Goal: Task Accomplishment & Management: Complete application form

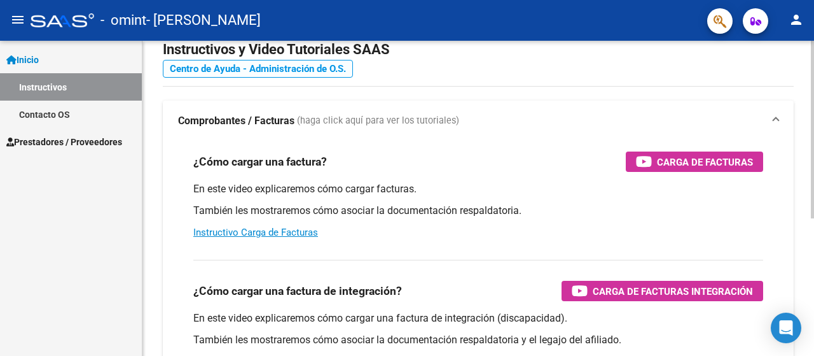
scroll to position [64, 0]
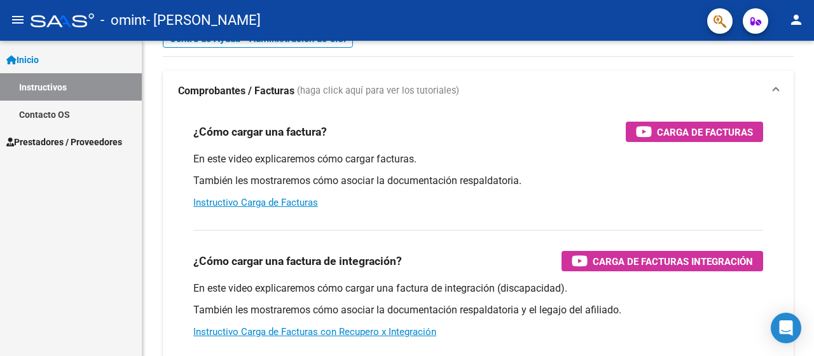
click at [72, 136] on span "Prestadores / Proveedores" at bounding box center [64, 142] width 116 height 14
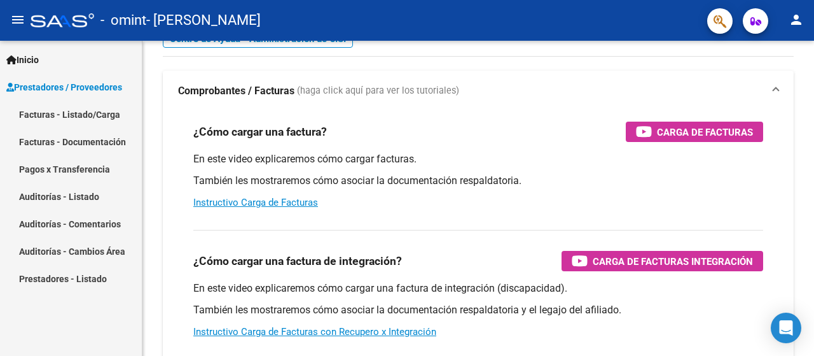
click at [62, 111] on link "Facturas - Listado/Carga" at bounding box center [71, 114] width 142 height 27
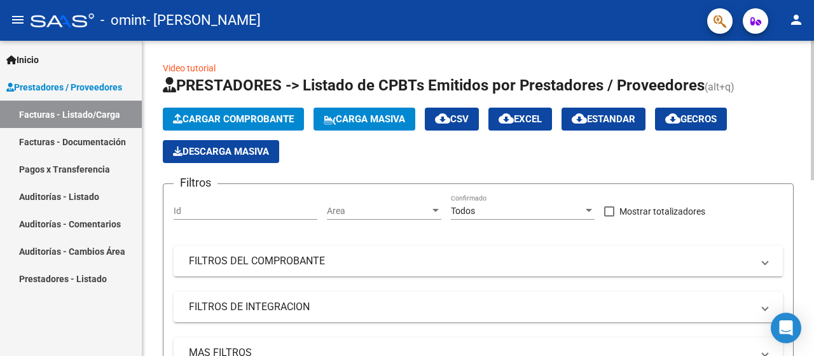
click at [249, 117] on span "Cargar Comprobante" at bounding box center [233, 118] width 121 height 11
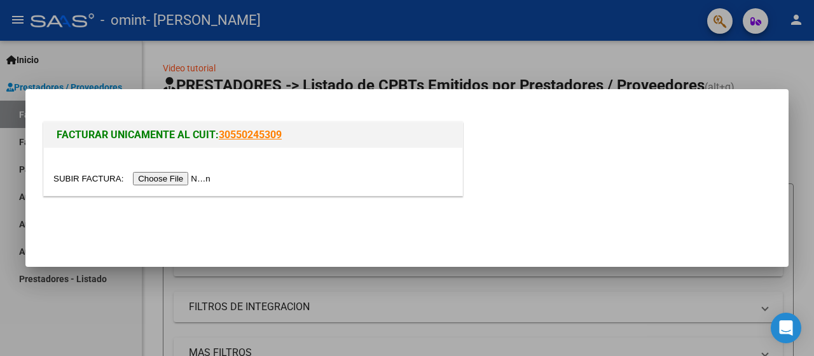
click at [190, 176] on input "file" at bounding box center [133, 178] width 161 height 13
click at [192, 175] on input "file" at bounding box center [133, 178] width 161 height 13
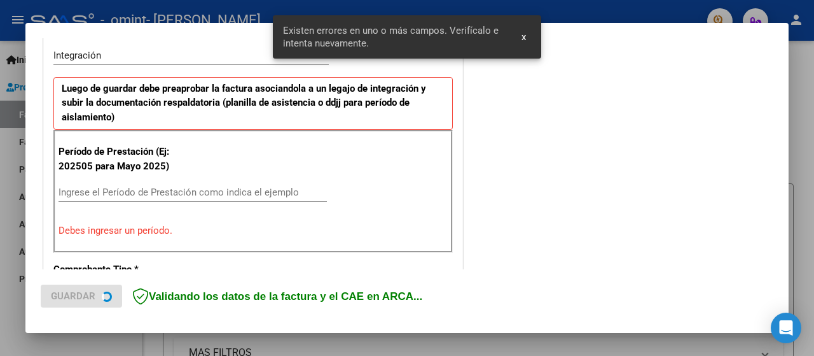
scroll to position [342, 0]
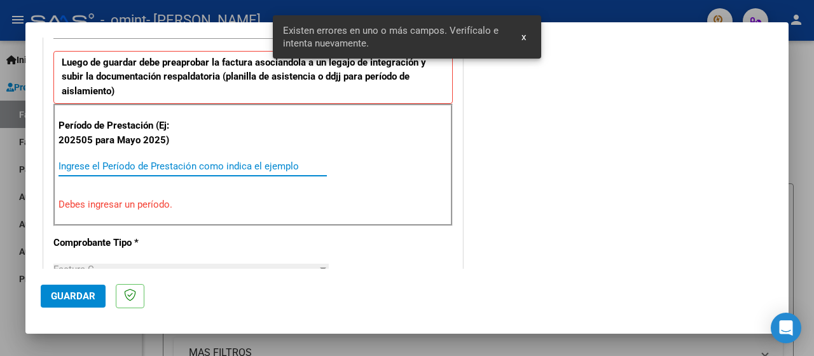
click at [141, 169] on input "Ingrese el Período de Prestación como indica el ejemplo" at bounding box center [193, 165] width 268 height 11
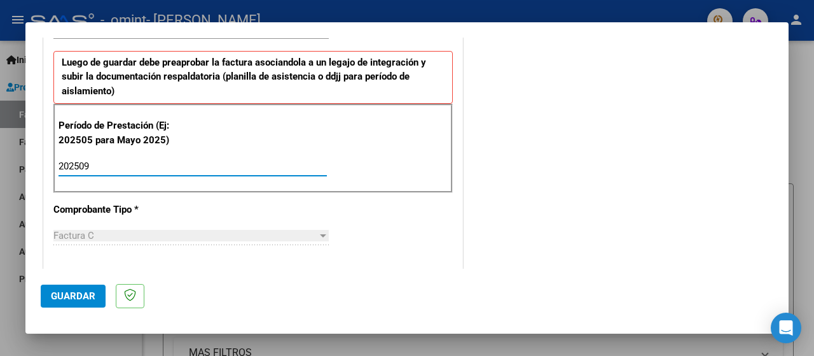
type input "202509"
click at [69, 295] on span "Guardar" at bounding box center [73, 295] width 45 height 11
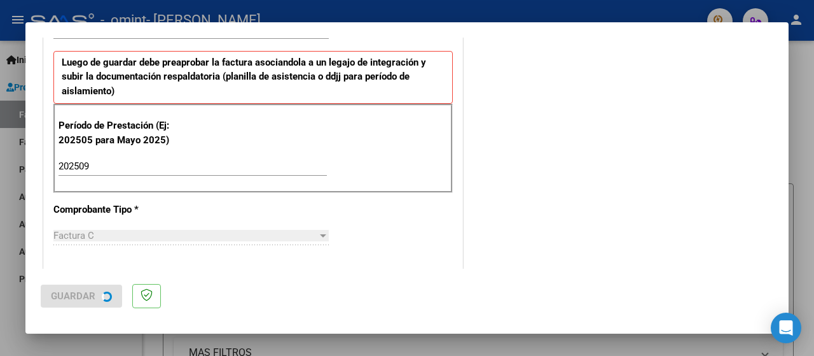
scroll to position [0, 0]
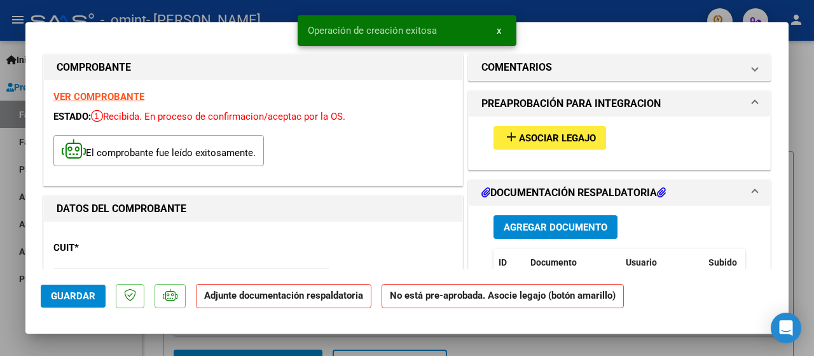
click at [571, 140] on span "Asociar Legajo" at bounding box center [557, 137] width 77 height 11
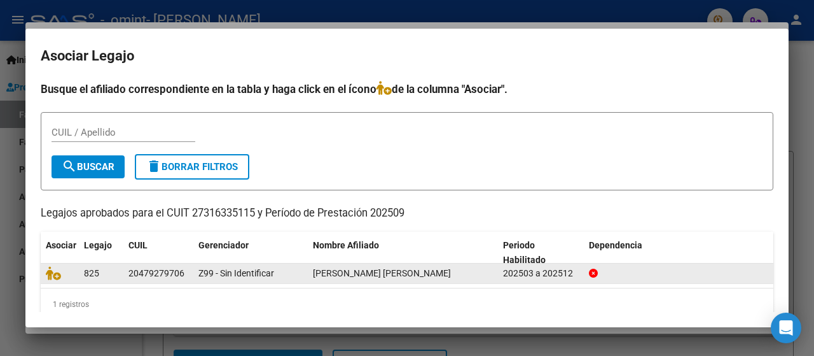
click at [397, 275] on span "[PERSON_NAME] [PERSON_NAME]" at bounding box center [382, 273] width 138 height 10
click at [202, 275] on span "Z99 - Sin Identificar" at bounding box center [236, 273] width 76 height 10
click at [186, 272] on div "20479279706" at bounding box center [159, 273] width 60 height 15
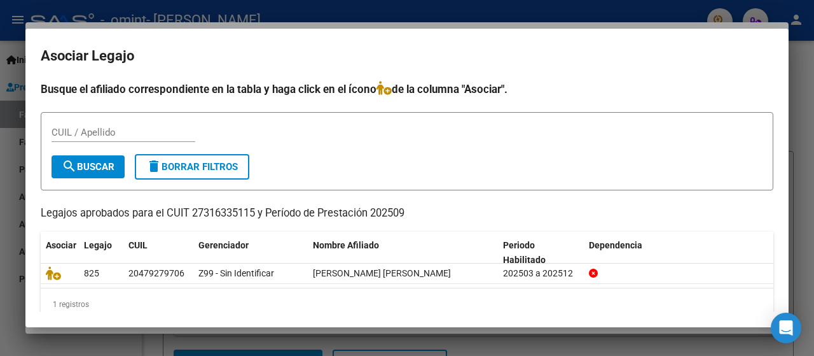
click at [804, 221] on div at bounding box center [407, 178] width 814 height 356
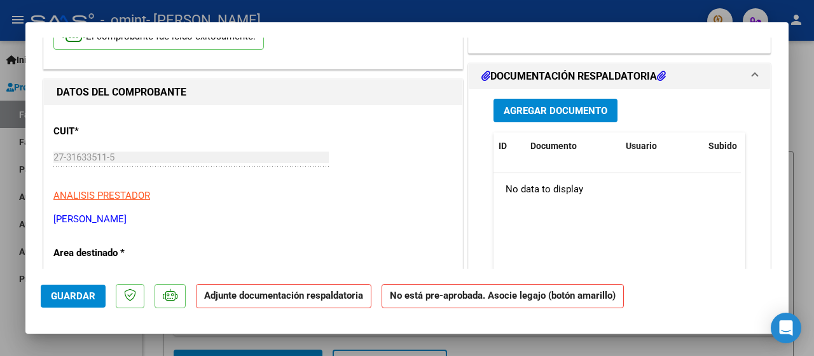
scroll to position [127, 0]
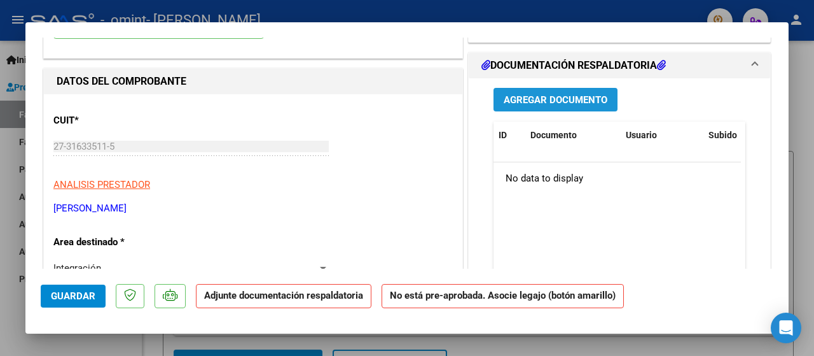
click at [574, 96] on span "Agregar Documento" at bounding box center [556, 99] width 104 height 11
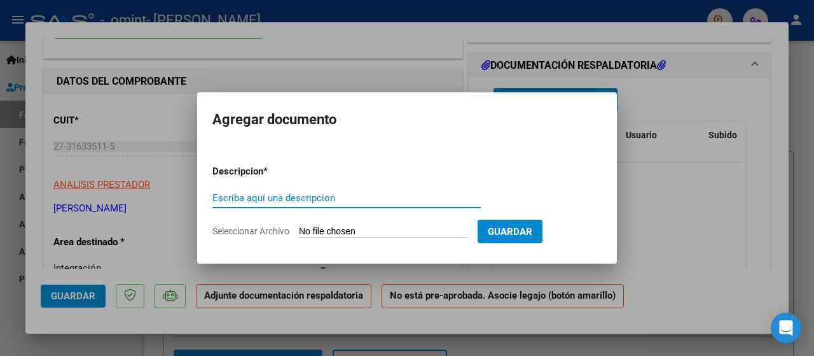
click at [257, 197] on input "Escriba aquí una descripcion" at bounding box center [346, 197] width 268 height 11
type input "planilla de asistencia"
click at [380, 232] on input "Seleccionar Archivo" at bounding box center [383, 232] width 169 height 12
type input "C:\fakepath\planilla de asistencia del mes de septiembre.pdf"
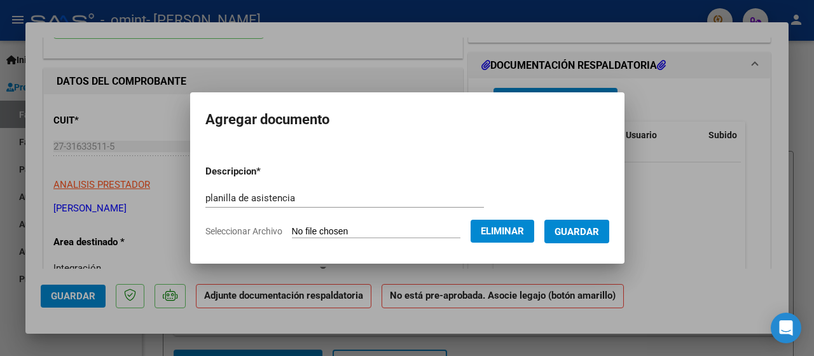
click at [590, 237] on span "Guardar" at bounding box center [577, 231] width 45 height 11
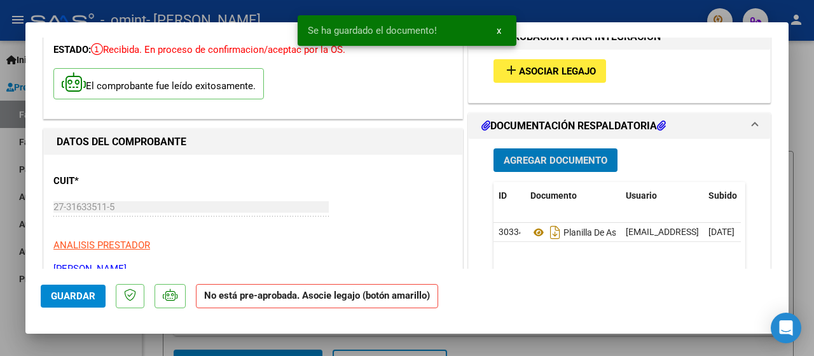
scroll to position [0, 0]
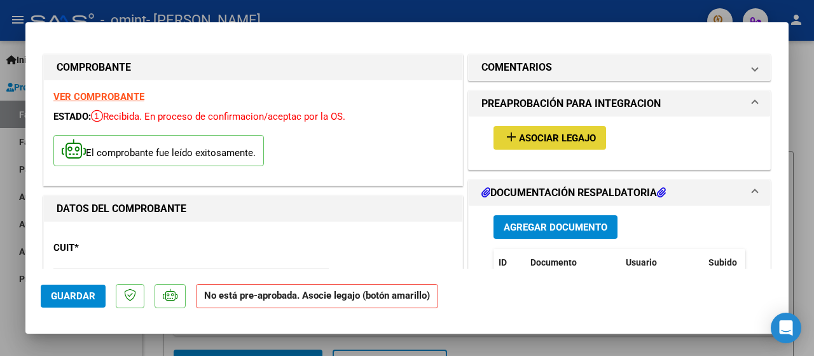
click at [512, 138] on mat-icon "add" at bounding box center [511, 136] width 15 height 15
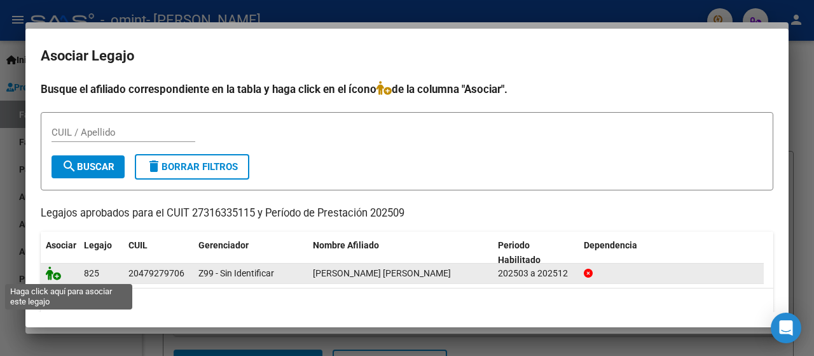
click at [56, 272] on icon at bounding box center [53, 273] width 15 height 14
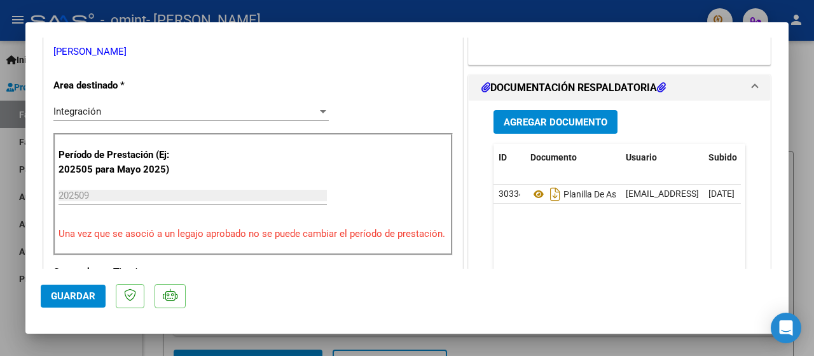
scroll to position [318, 0]
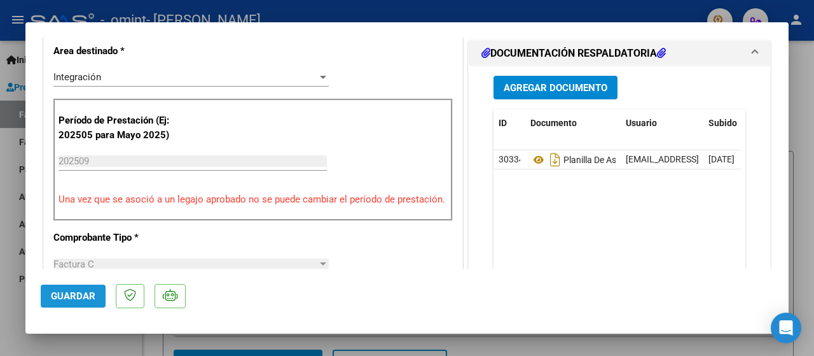
click at [78, 302] on button "Guardar" at bounding box center [73, 295] width 65 height 23
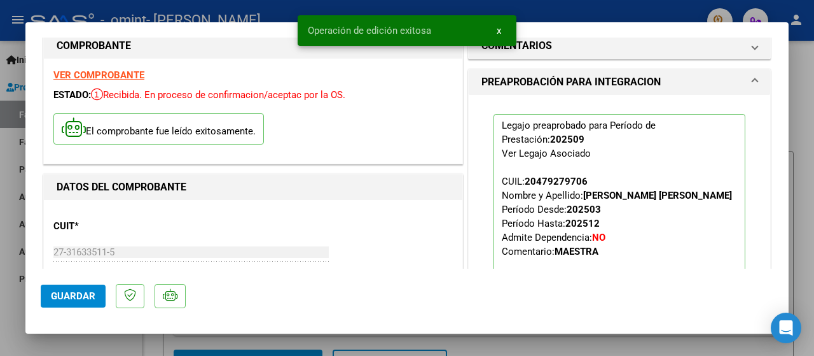
scroll to position [0, 0]
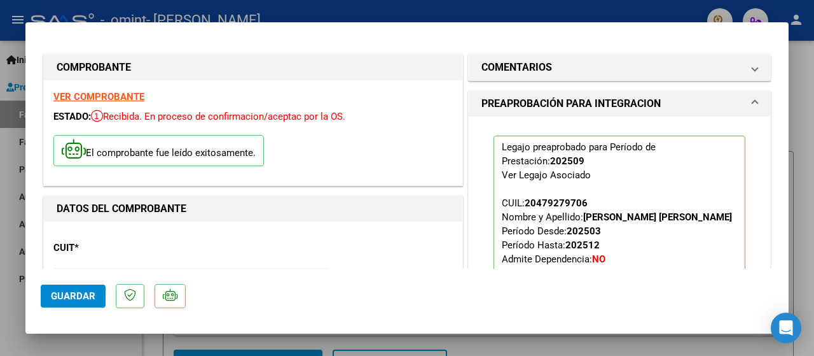
click at [361, 14] on div at bounding box center [407, 178] width 814 height 356
type input "$ 0,00"
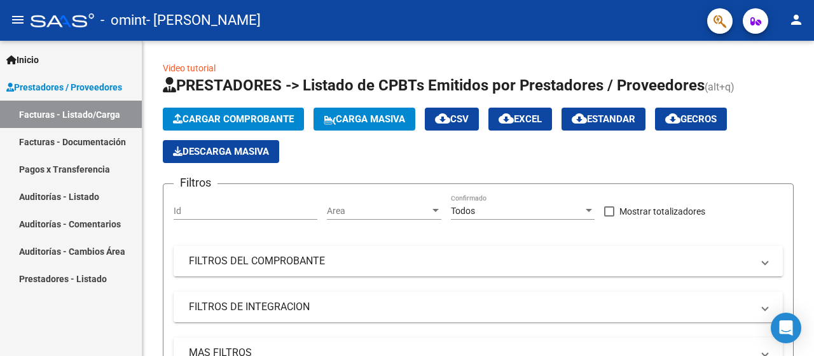
click at [99, 136] on link "Facturas - Documentación" at bounding box center [71, 141] width 142 height 27
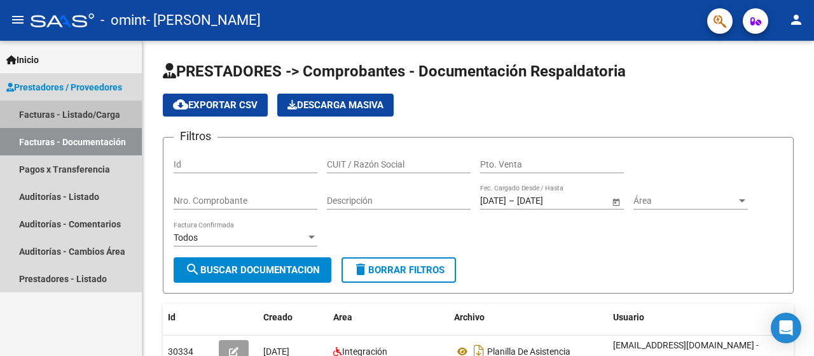
click at [104, 112] on link "Facturas - Listado/Carga" at bounding box center [71, 114] width 142 height 27
